Goal: Navigation & Orientation: Find specific page/section

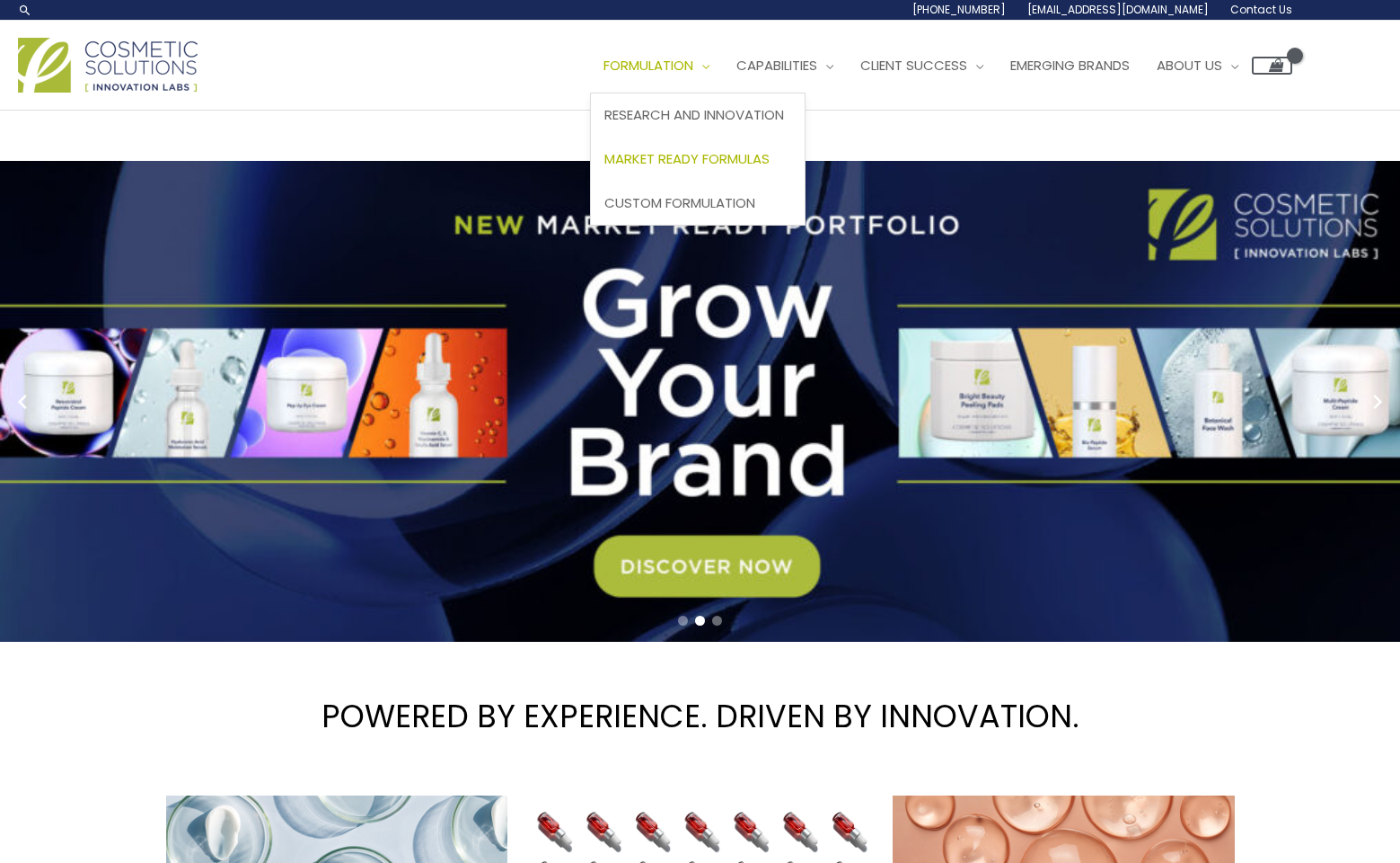
click at [605, 168] on span "Market Ready Formulas" at bounding box center [687, 159] width 165 height 19
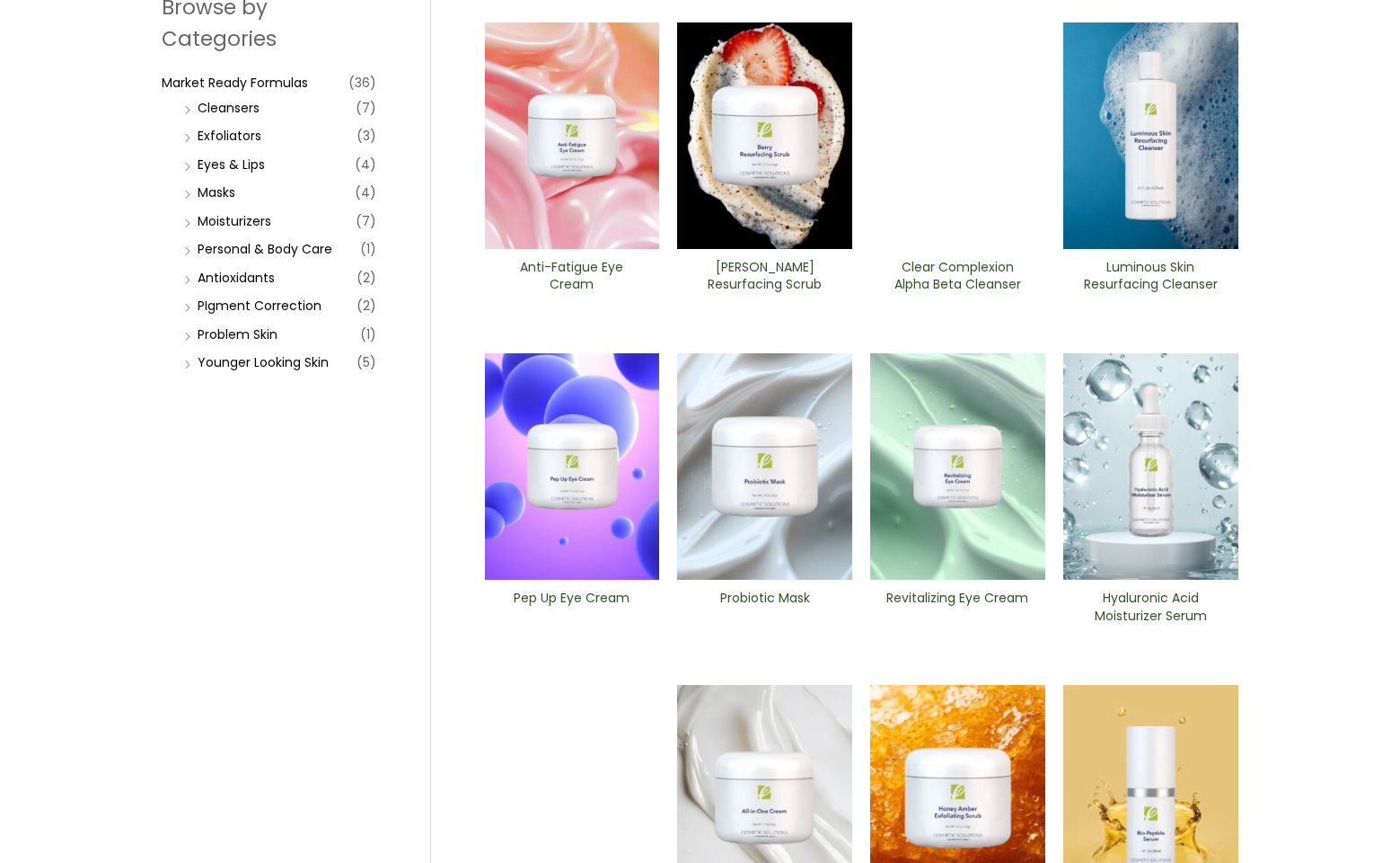
scroll to position [251, 0]
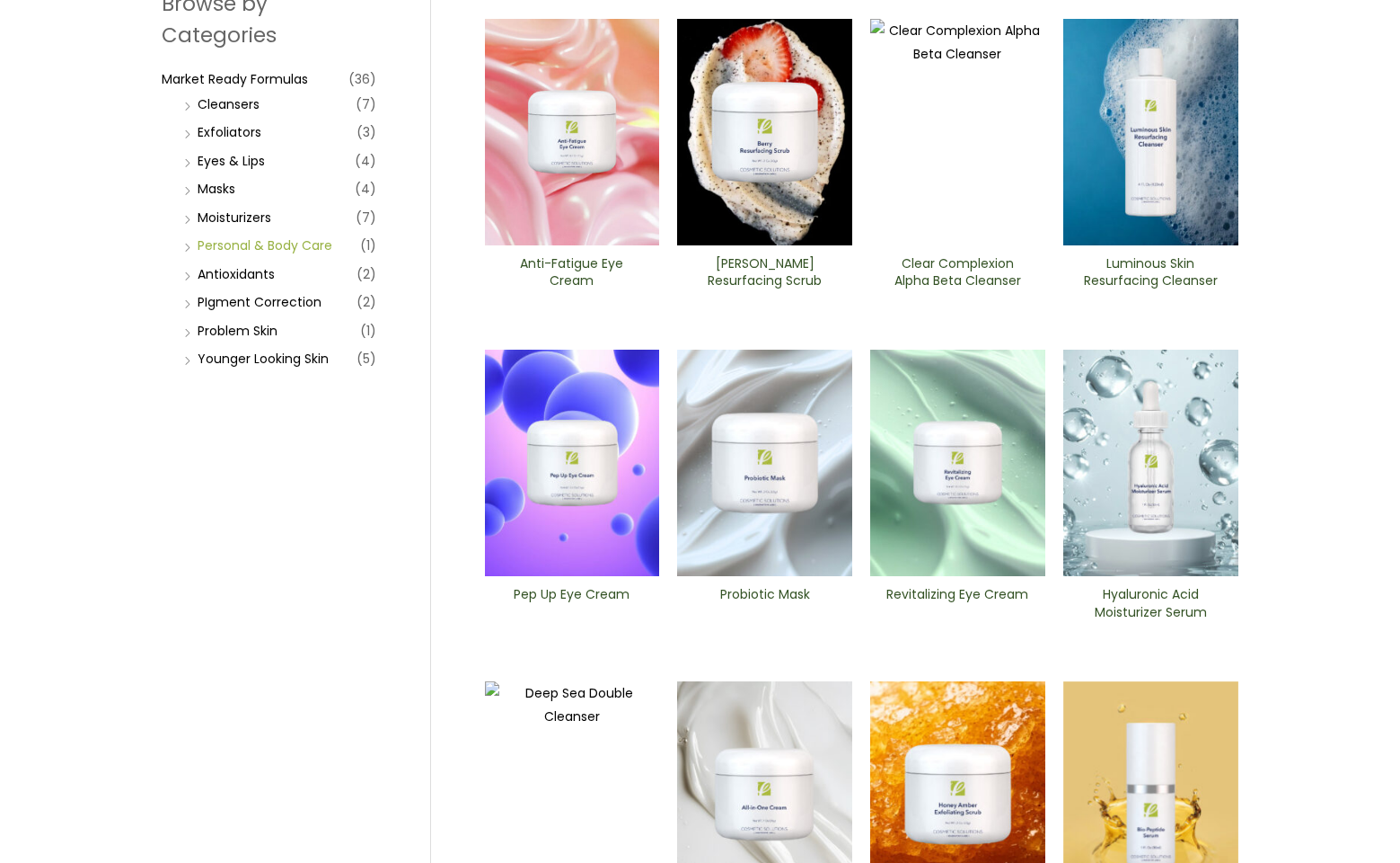
click at [277, 254] on link "Personal & Body Care" at bounding box center [264, 245] width 135 height 18
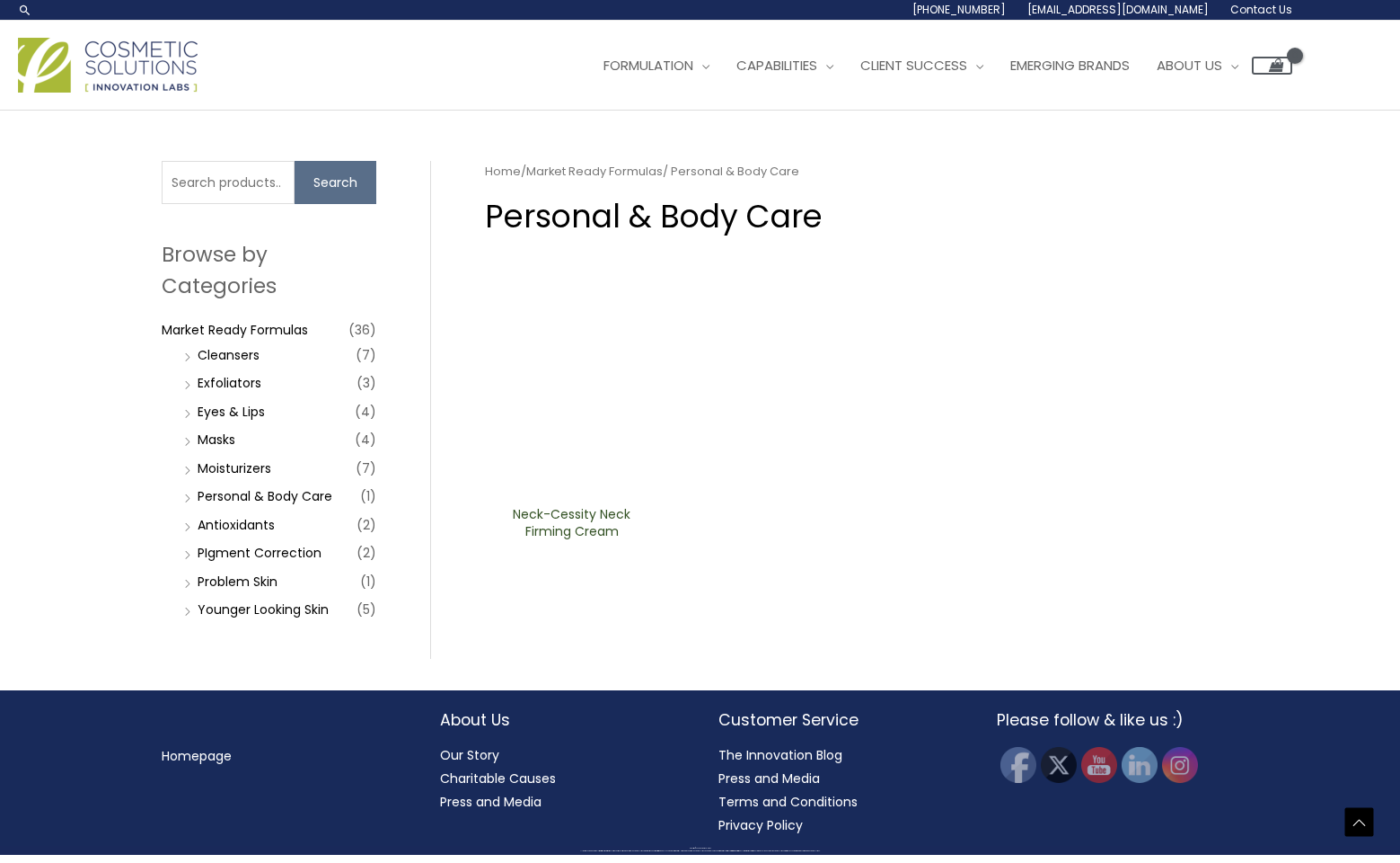
scroll to position [225, 0]
